Goal: Book appointment/travel/reservation

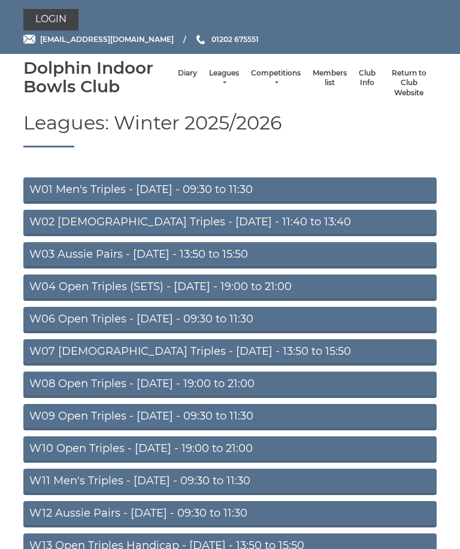
click at [178, 75] on link "Diary" at bounding box center [187, 73] width 19 height 10
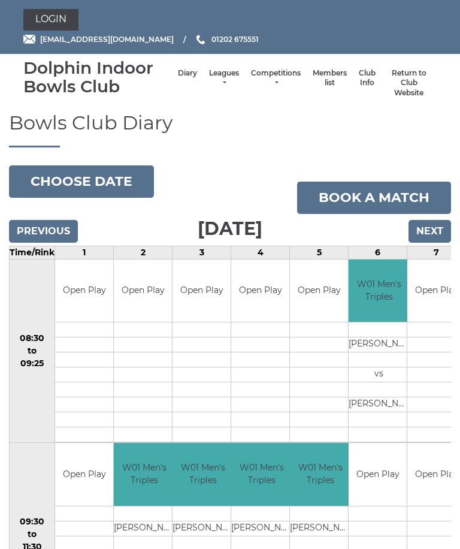
click at [84, 180] on button "Choose date" at bounding box center [81, 181] width 145 height 32
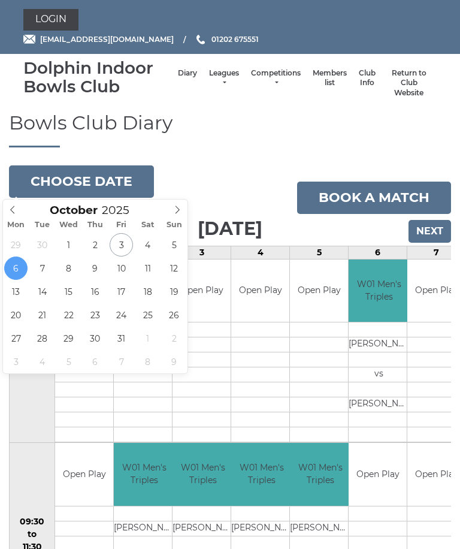
type input "[DATE]"
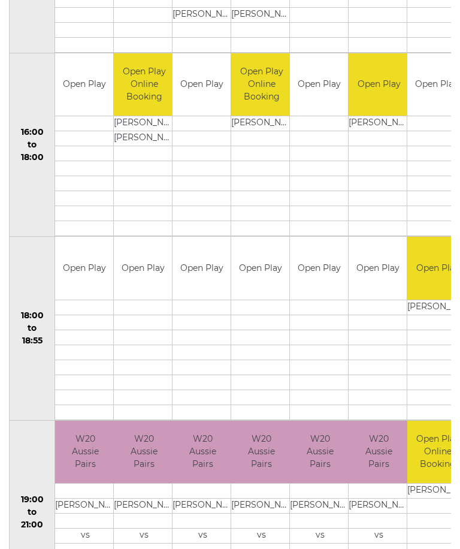
scroll to position [995, 0]
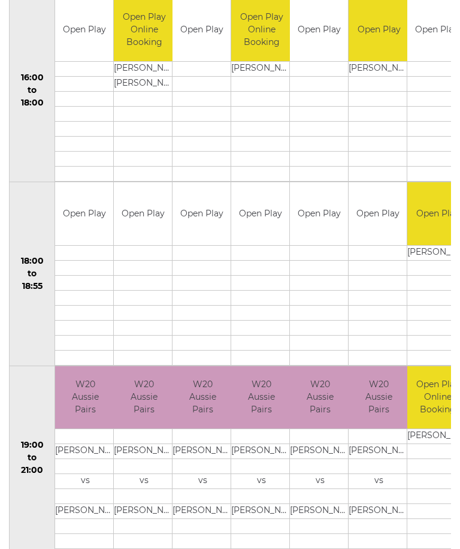
click at [89, 408] on td "W20 Aussie Pairs" at bounding box center [85, 397] width 61 height 63
click at [147, 403] on td "W20 Aussie Pairs" at bounding box center [144, 397] width 61 height 63
click at [259, 402] on td "W20 Aussie Pairs" at bounding box center [261, 397] width 61 height 63
click at [318, 402] on td "W20 Aussie Pairs" at bounding box center [320, 397] width 61 height 63
click at [368, 397] on td "W20 Aussie Pairs" at bounding box center [379, 397] width 61 height 63
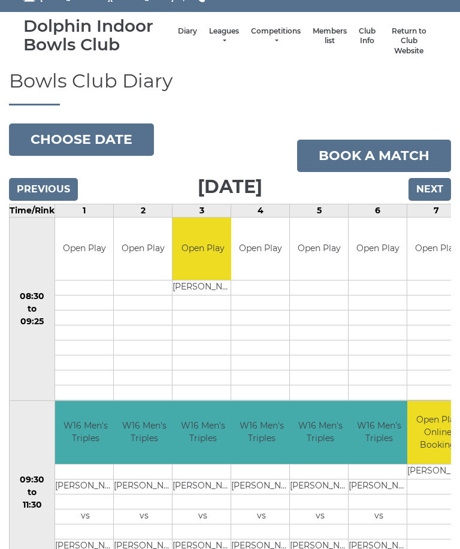
scroll to position [0, 0]
